Goal: Task Accomplishment & Management: Use online tool/utility

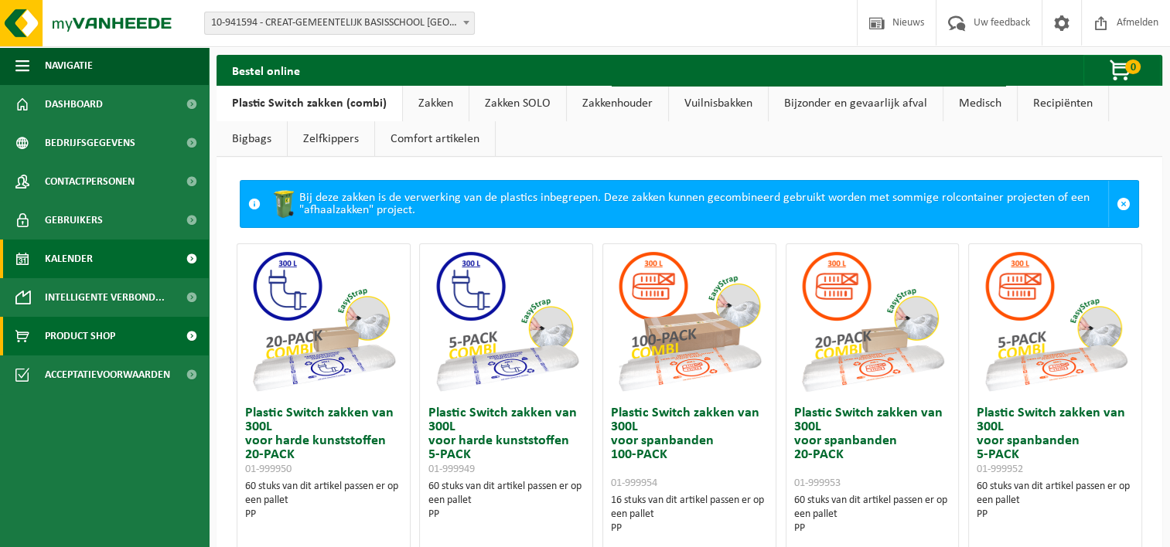
click at [80, 261] on span "Kalender" at bounding box center [69, 259] width 48 height 39
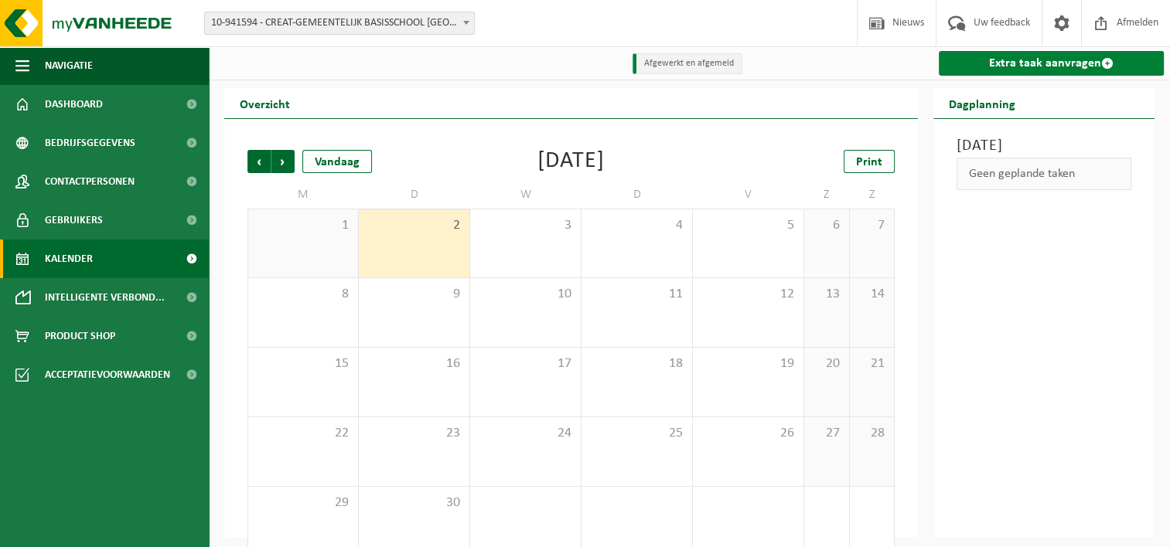
click at [986, 62] on link "Extra taak aanvragen" at bounding box center [1050, 63] width 225 height 25
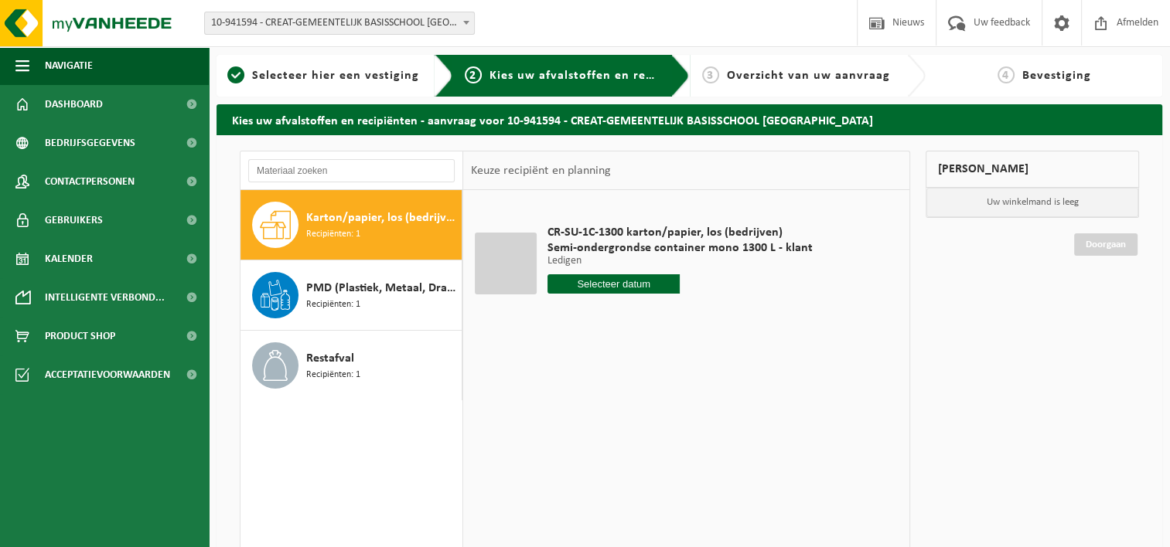
click at [622, 294] on div "CR-SU-1C-1300 karton/papier, los (bedrijven) Semi-ondergrondse container mono 1…" at bounding box center [680, 262] width 281 height 107
click at [620, 286] on input "text" at bounding box center [613, 283] width 133 height 19
click at [587, 396] on div "9" at bounding box center [588, 396] width 27 height 25
type input "Van [DATE]"
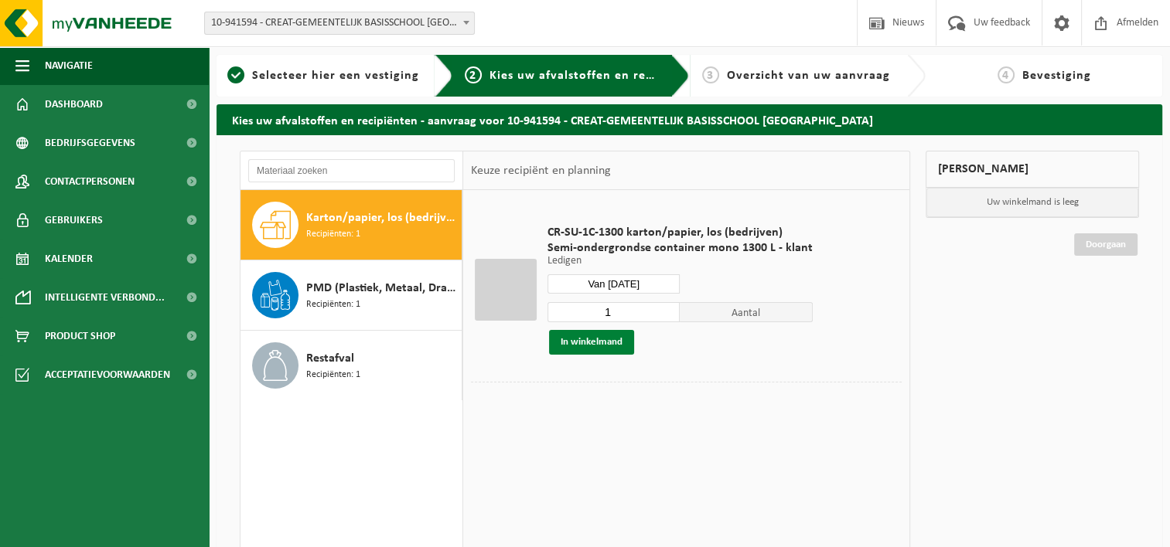
click at [571, 342] on button "In winkelmand" at bounding box center [591, 342] width 85 height 25
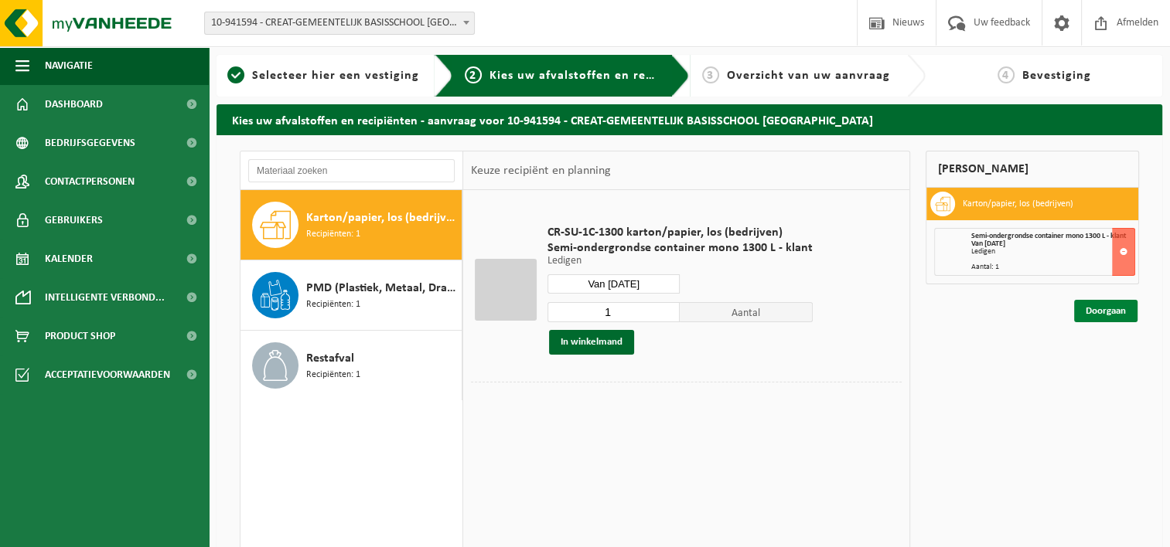
click at [1119, 303] on link "Doorgaan" at bounding box center [1105, 311] width 63 height 22
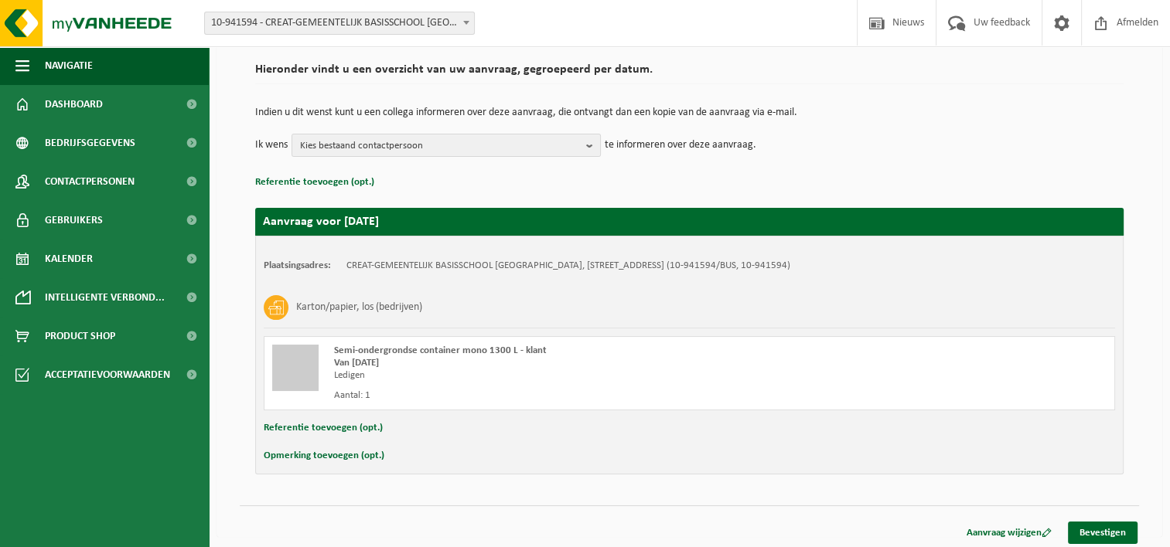
scroll to position [114, 0]
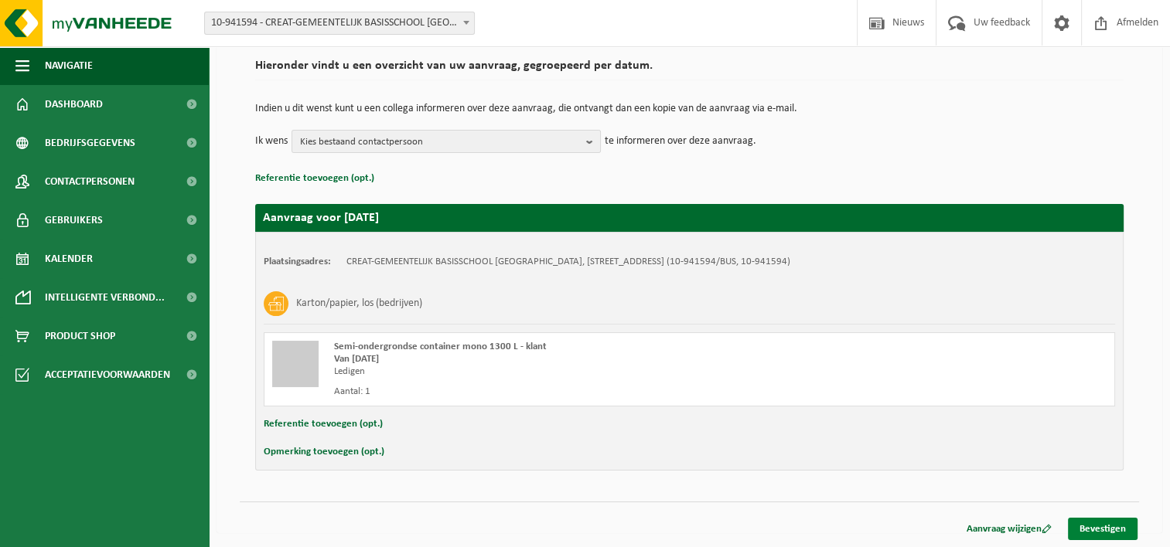
click at [1095, 527] on link "Bevestigen" at bounding box center [1103, 529] width 70 height 22
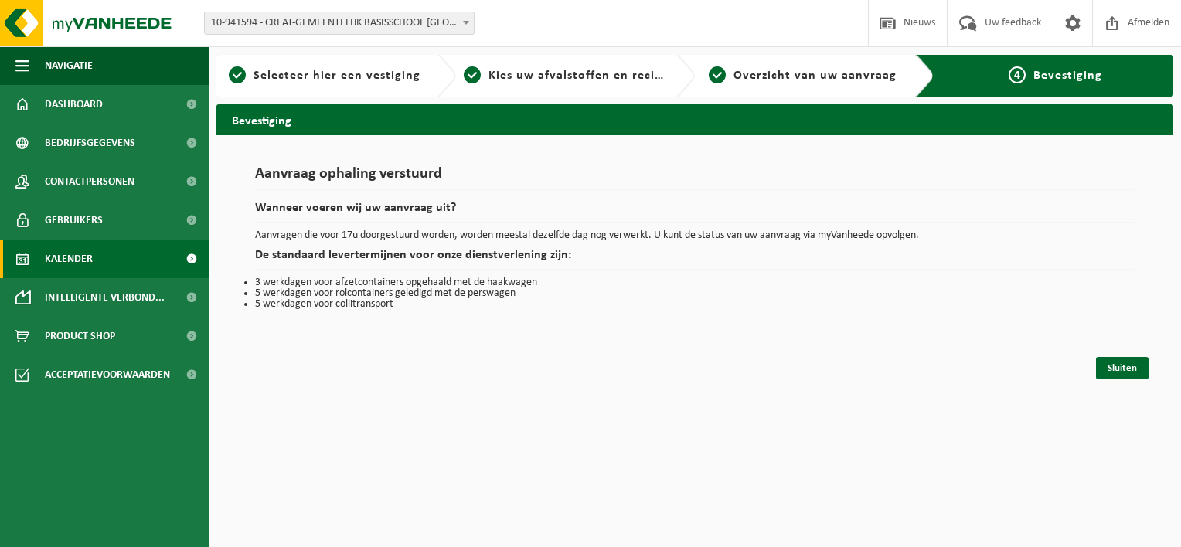
click at [67, 260] on span "Kalender" at bounding box center [69, 259] width 48 height 39
